Goal: Task Accomplishment & Management: Complete application form

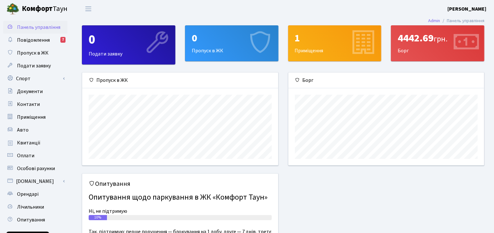
scroll to position [92, 196]
click at [40, 53] on span "Пропуск в ЖК" at bounding box center [32, 52] width 31 height 7
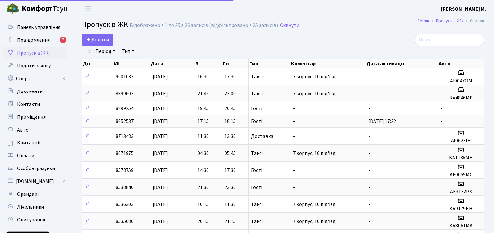
select select "25"
click at [92, 39] on span "Додати" at bounding box center [97, 39] width 23 height 7
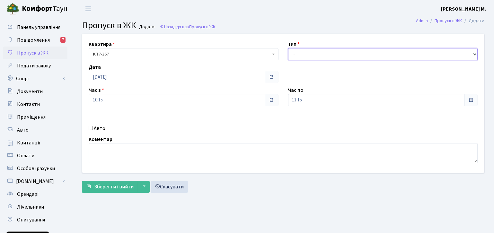
click at [301, 52] on select "- Доставка Таксі Гості Сервіс" at bounding box center [383, 54] width 190 height 12
select select "2"
click at [288, 48] on select "- Доставка Таксі Гості Сервіс" at bounding box center [383, 54] width 190 height 12
click at [90, 127] on input "Авто" at bounding box center [91, 128] width 4 height 4
checkbox input "true"
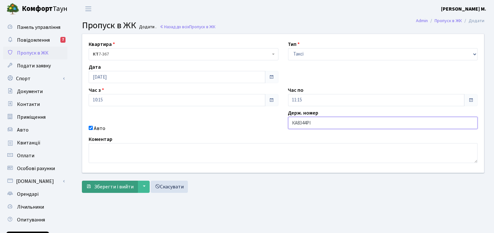
type input "КА8344РІ"
click at [120, 188] on span "Зберегти і вийти" at bounding box center [113, 186] width 39 height 7
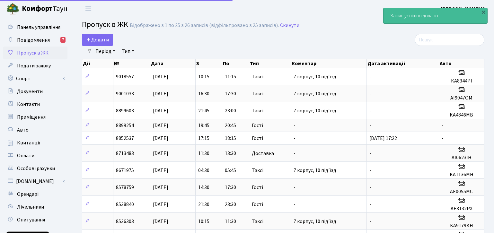
select select "25"
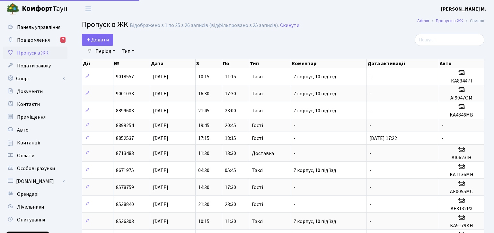
select select "25"
